Goal: Task Accomplishment & Management: Manage account settings

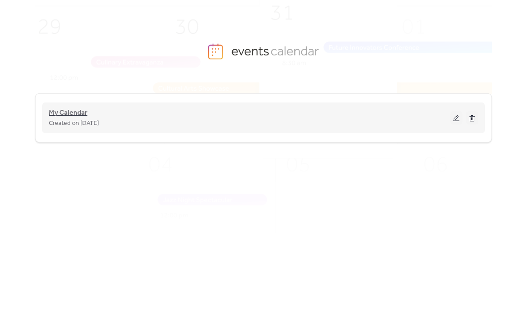
click at [72, 115] on span "My Calendar" at bounding box center [68, 113] width 39 height 11
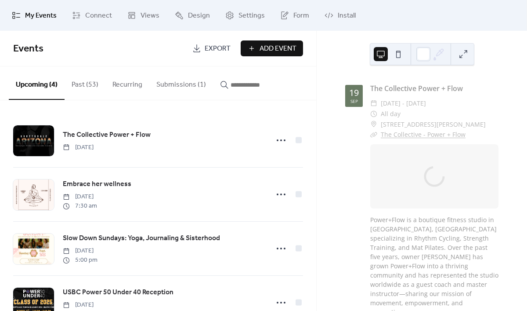
click at [181, 87] on button "Submissions (1)" at bounding box center [181, 82] width 64 height 33
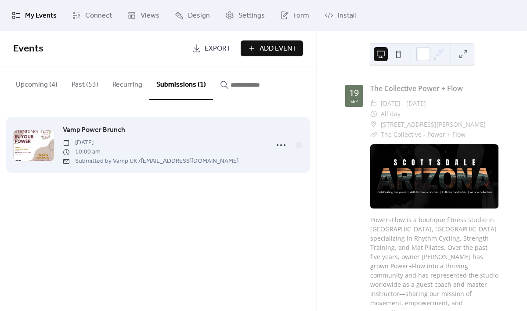
click at [189, 131] on div "Vamp Power Brunch [DATE] 10:00 am Submitted by Vamp UK / [EMAIL_ADDRESS][DOMAIN…" at bounding box center [163, 144] width 201 height 41
click at [112, 130] on span "Vamp Power Brunch" at bounding box center [94, 130] width 62 height 11
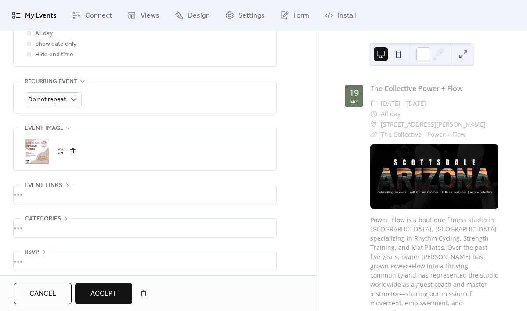
scroll to position [423, 0]
click at [101, 292] on span "Accept" at bounding box center [104, 293] width 26 height 11
